Goal: Task Accomplishment & Management: Manage account settings

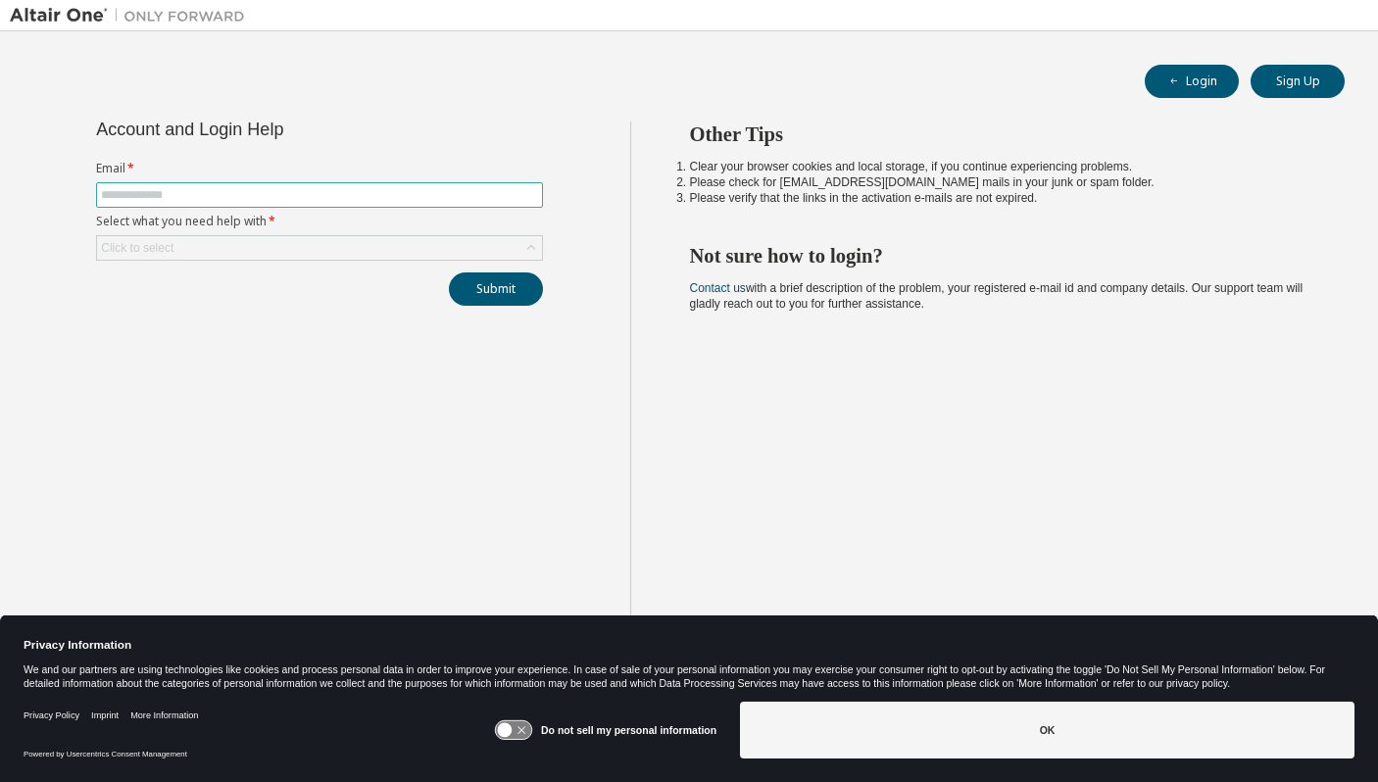
click at [530, 199] on input "text" at bounding box center [319, 195] width 437 height 16
click at [403, 195] on input "text" at bounding box center [319, 195] width 437 height 16
type input "**********"
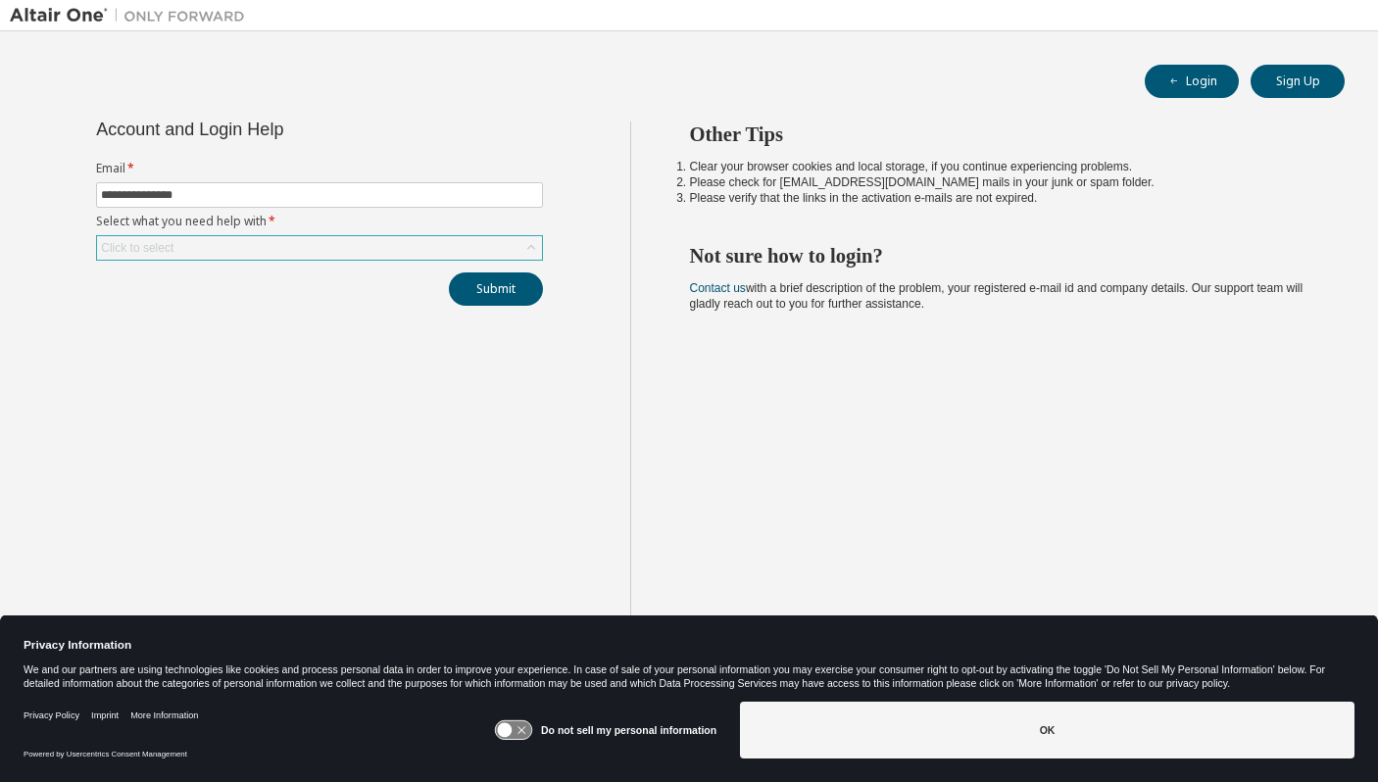
click at [317, 254] on div "Click to select" at bounding box center [319, 248] width 445 height 24
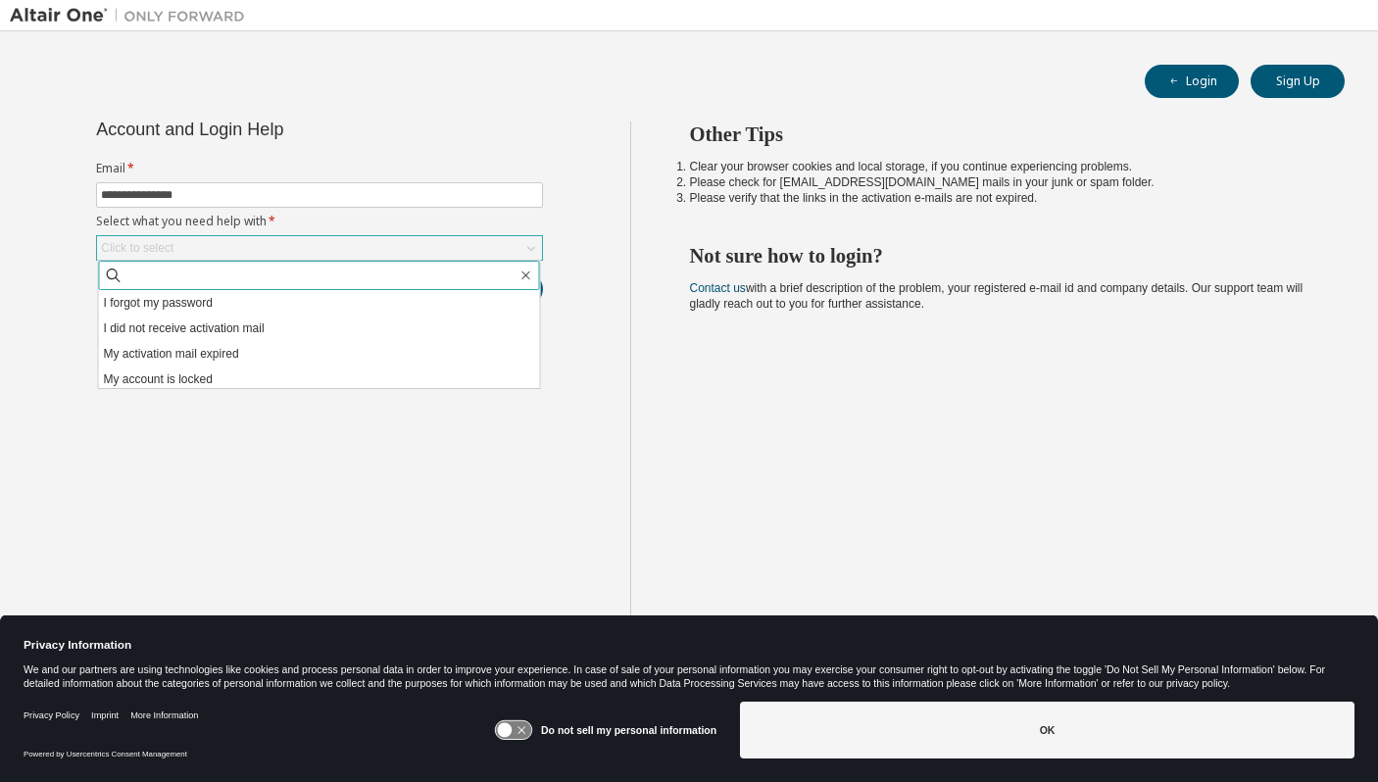
click at [311, 280] on input "text" at bounding box center [320, 276] width 394 height 20
click at [311, 295] on li "I forgot my password" at bounding box center [319, 302] width 441 height 25
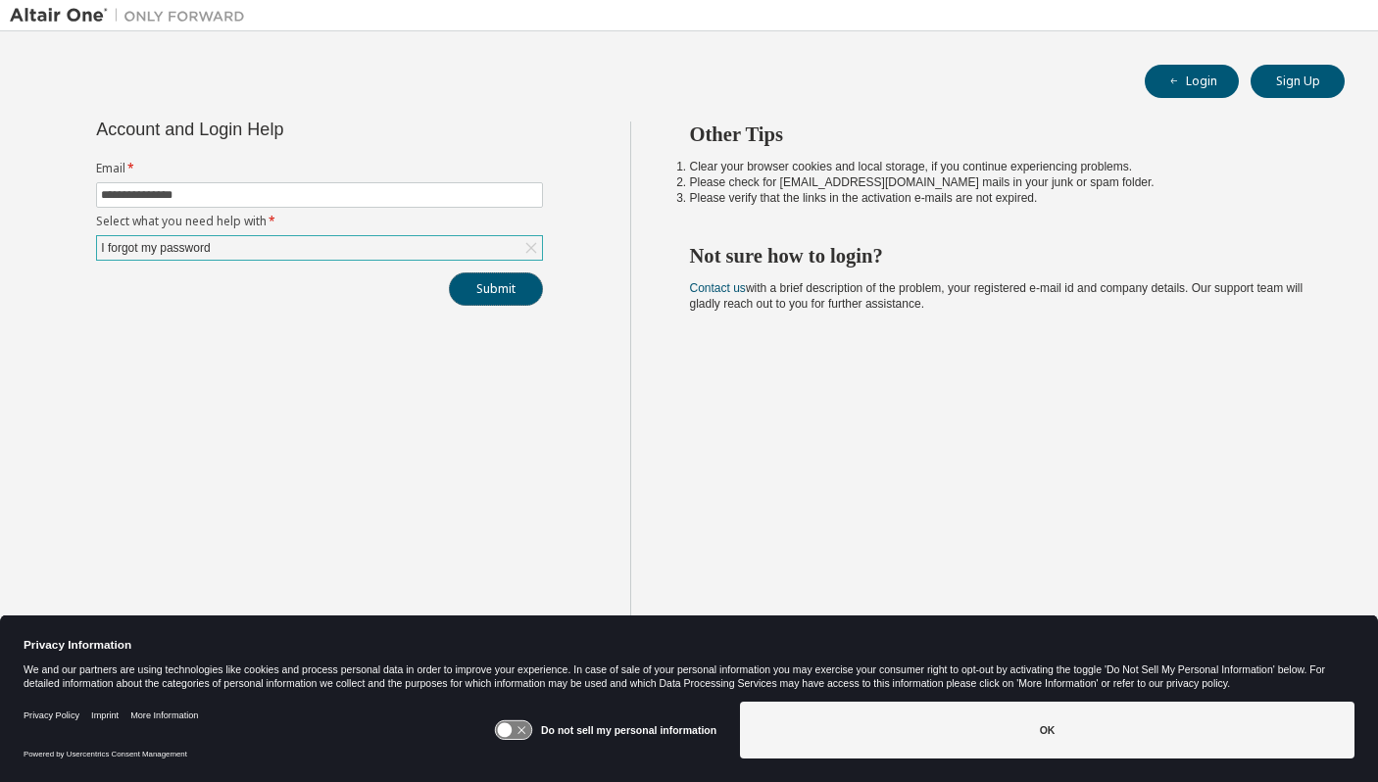
click at [481, 289] on button "Submit" at bounding box center [496, 288] width 94 height 33
click at [495, 290] on button "Submit" at bounding box center [496, 288] width 94 height 33
click at [502, 306] on div "**********" at bounding box center [320, 407] width 620 height 570
click at [494, 296] on button "Submit" at bounding box center [496, 288] width 94 height 33
click at [1046, 778] on div "Privacy Policy Imprint More Information Powered by Usercentrics Consent Managem…" at bounding box center [689, 738] width 1378 height 88
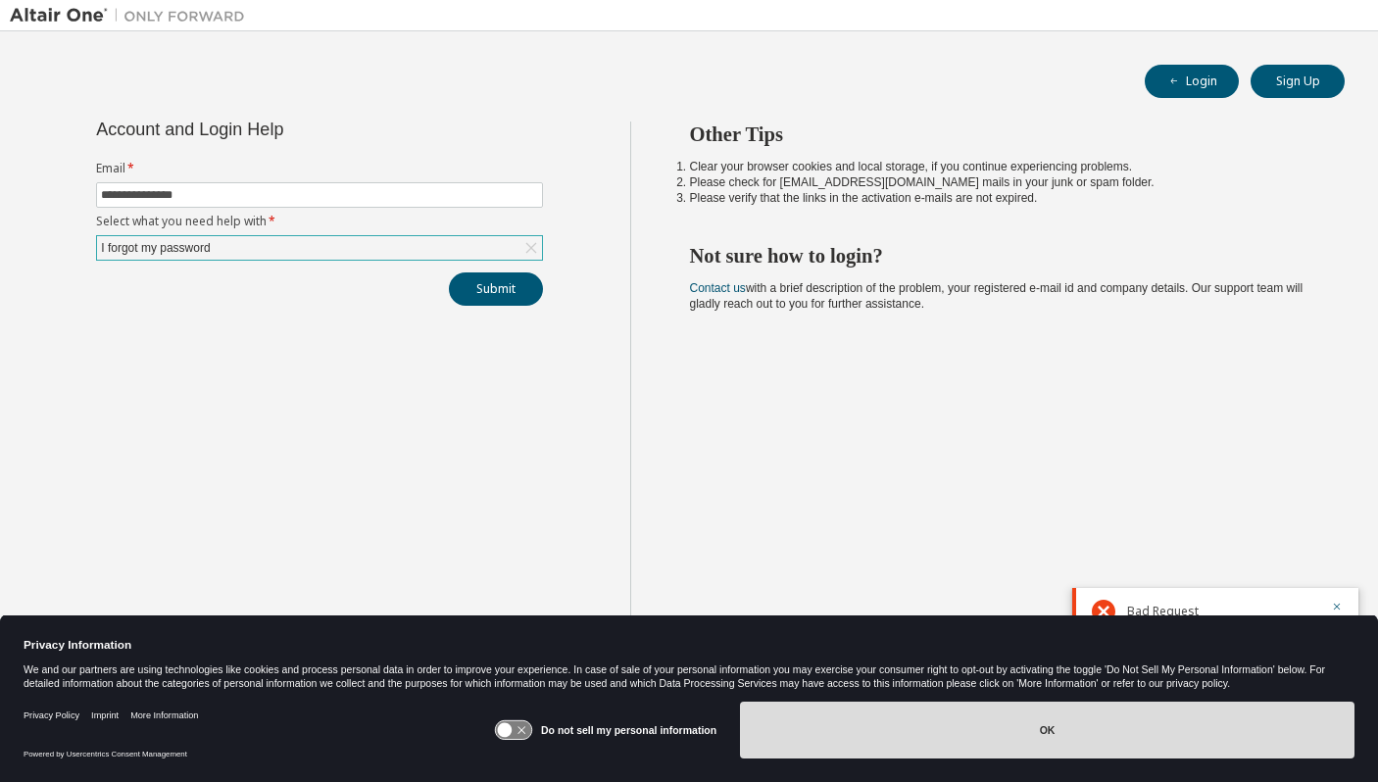
click at [1033, 754] on button "OK" at bounding box center [1047, 730] width 614 height 57
